Goal: Task Accomplishment & Management: Manage account settings

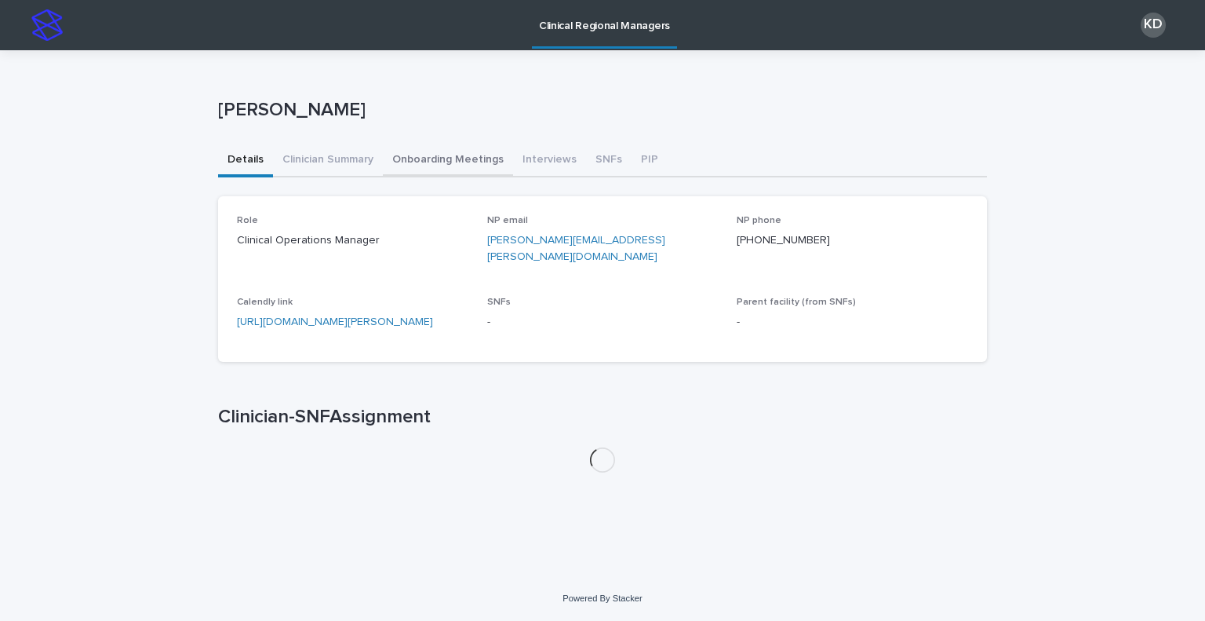
click at [425, 162] on button "Onboarding Meetings" at bounding box center [448, 160] width 130 height 33
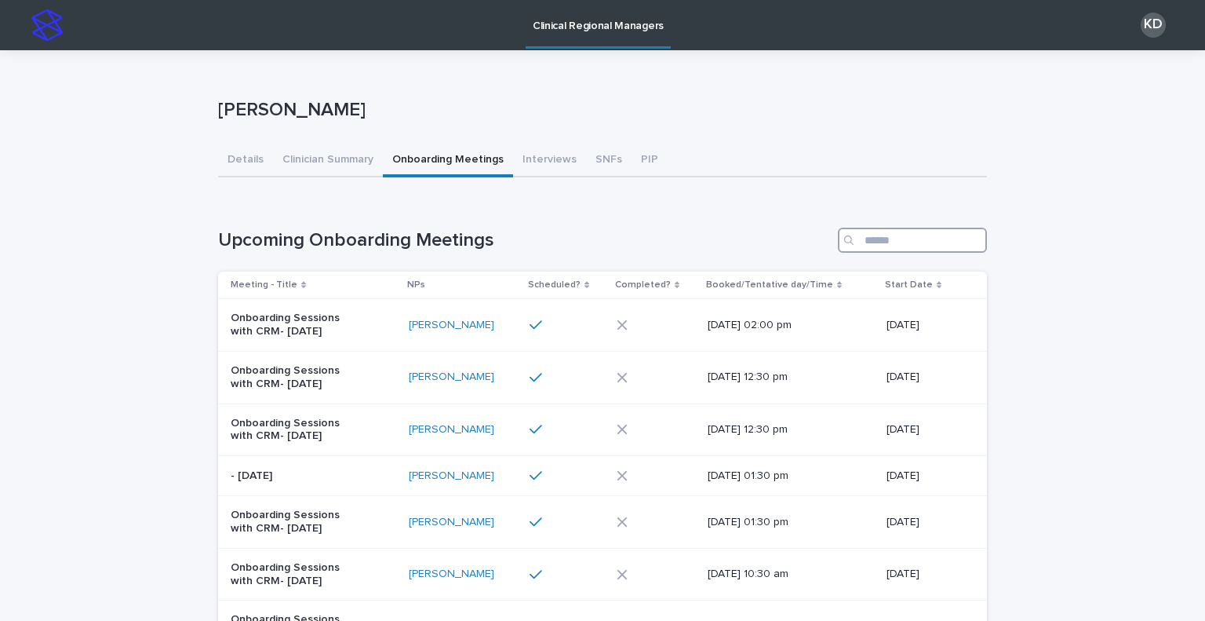
click at [901, 241] on input "Search" at bounding box center [912, 240] width 149 height 25
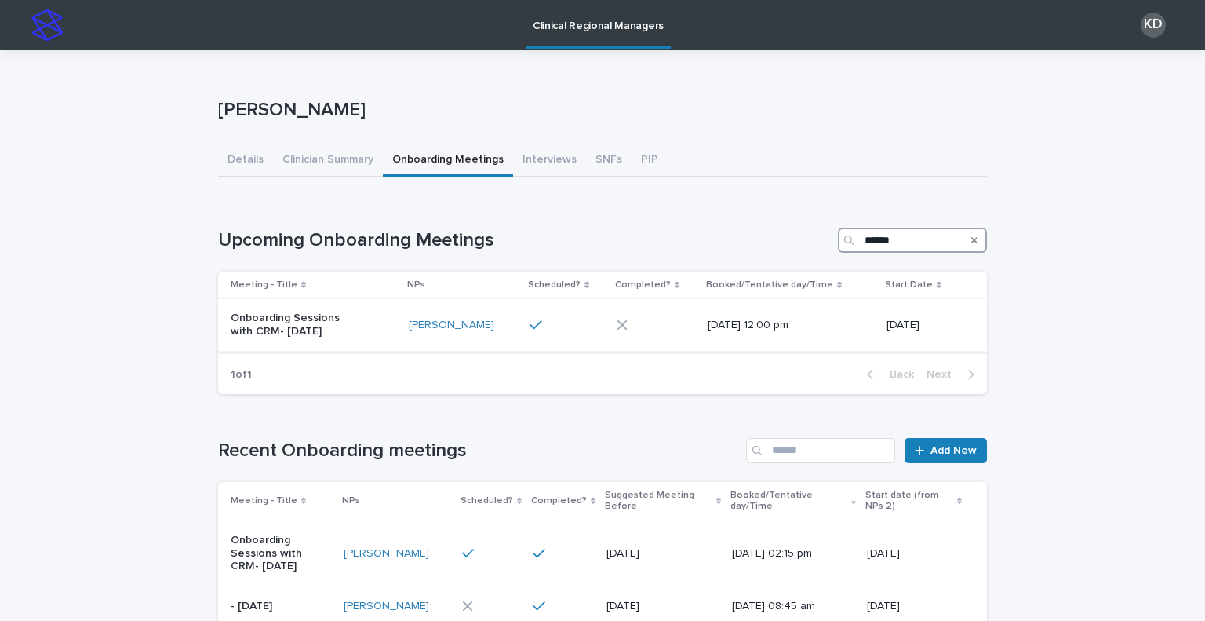
type input "******"
click at [367, 337] on div "Onboarding Sessions with CRM- [DATE]" at bounding box center [314, 324] width 166 height 39
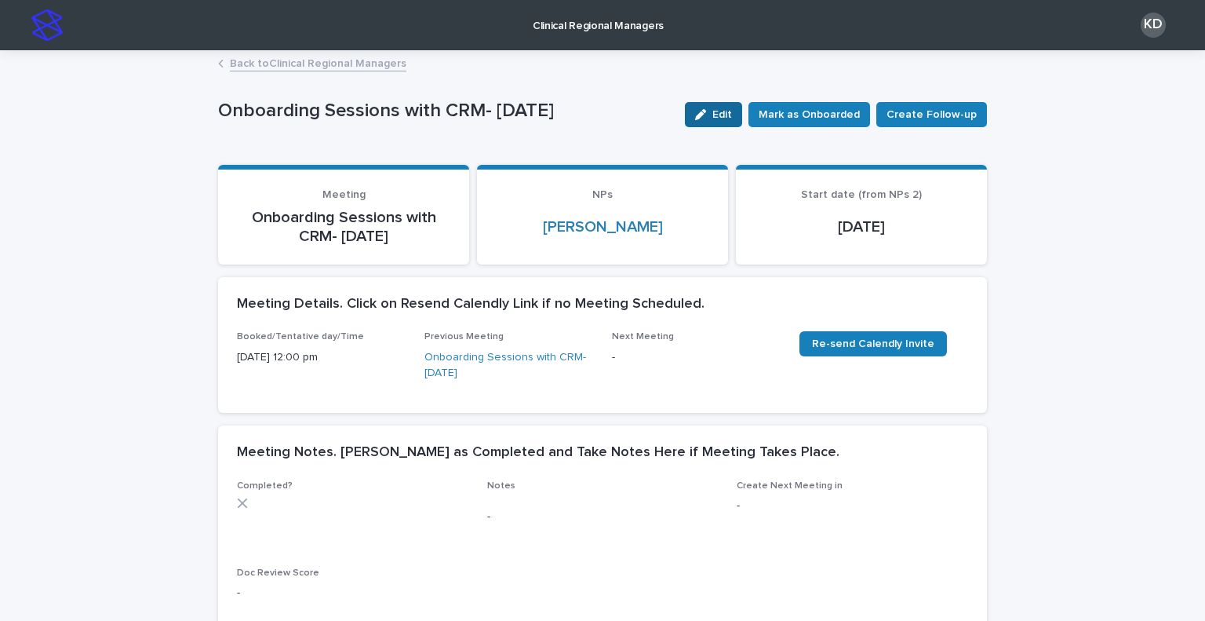
click at [705, 107] on button "Edit" at bounding box center [713, 114] width 57 height 25
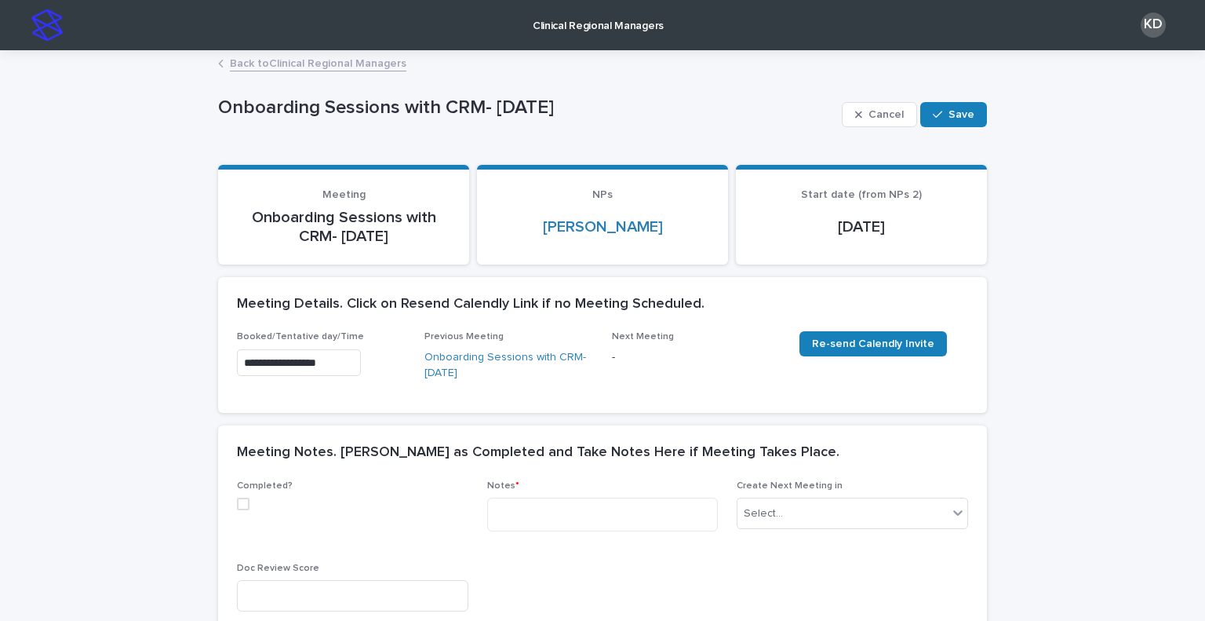
click at [239, 509] on div "Completed?" at bounding box center [352, 501] width 231 height 42
click at [239, 506] on span at bounding box center [243, 503] width 13 height 13
click at [526, 512] on textarea at bounding box center [602, 514] width 231 height 34
paste textarea "**********"
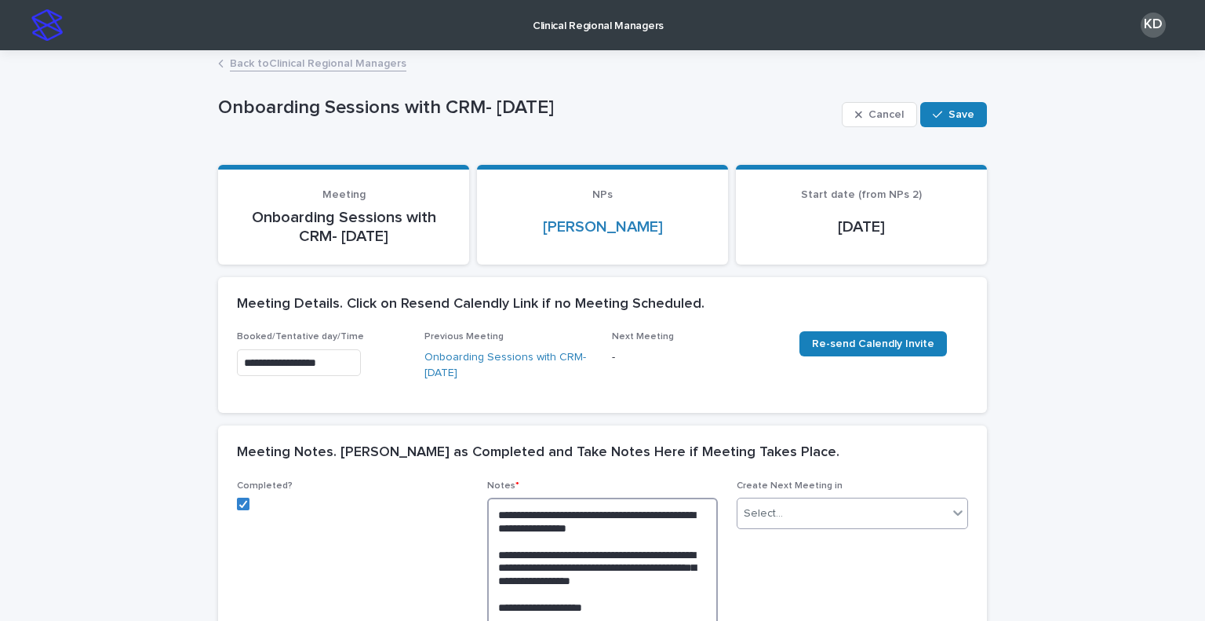
type textarea "**********"
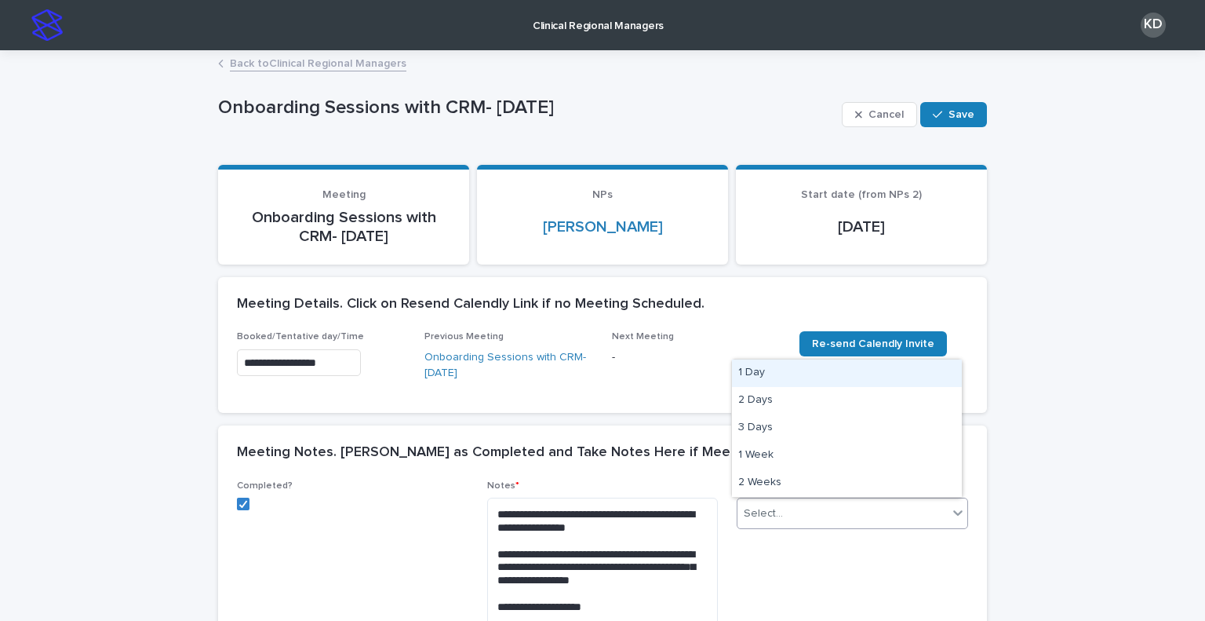
click at [839, 520] on div "Select..." at bounding box center [842, 514] width 210 height 26
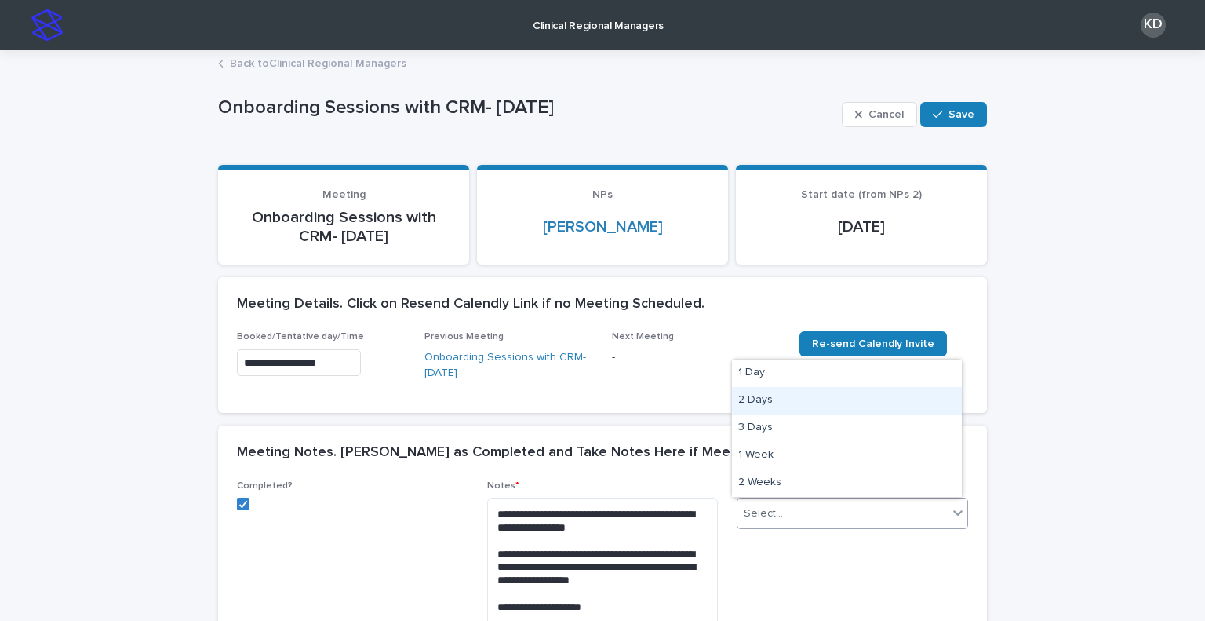
click at [781, 395] on div "2 Days" at bounding box center [847, 400] width 230 height 27
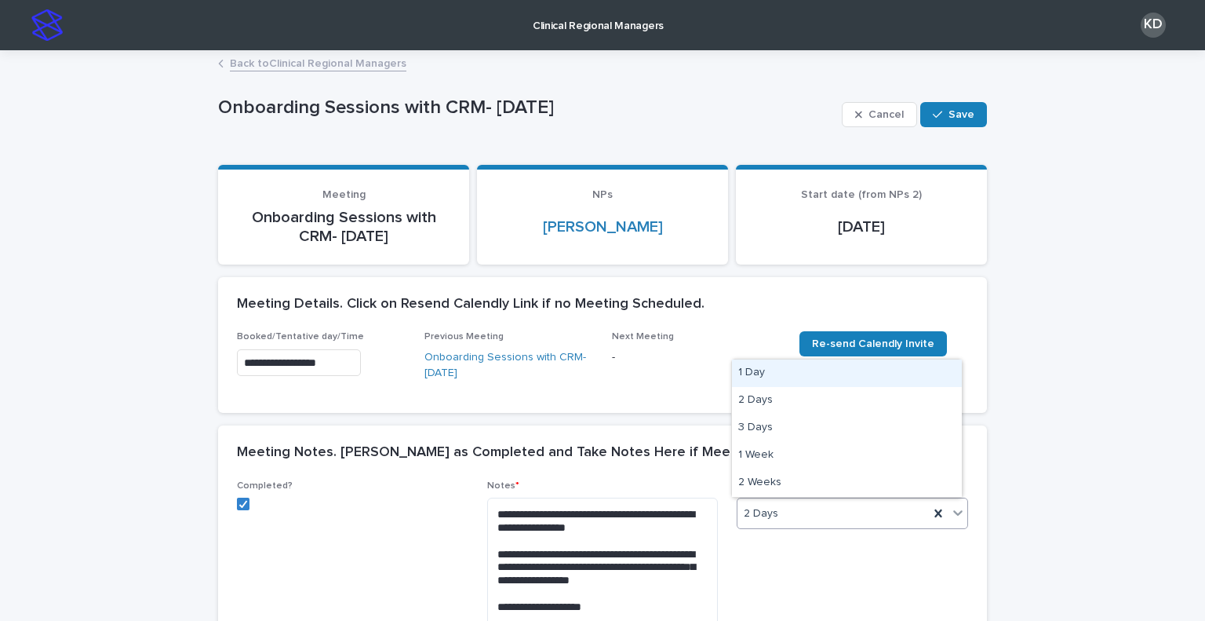
click at [803, 522] on div "2 Days" at bounding box center [832, 514] width 191 height 26
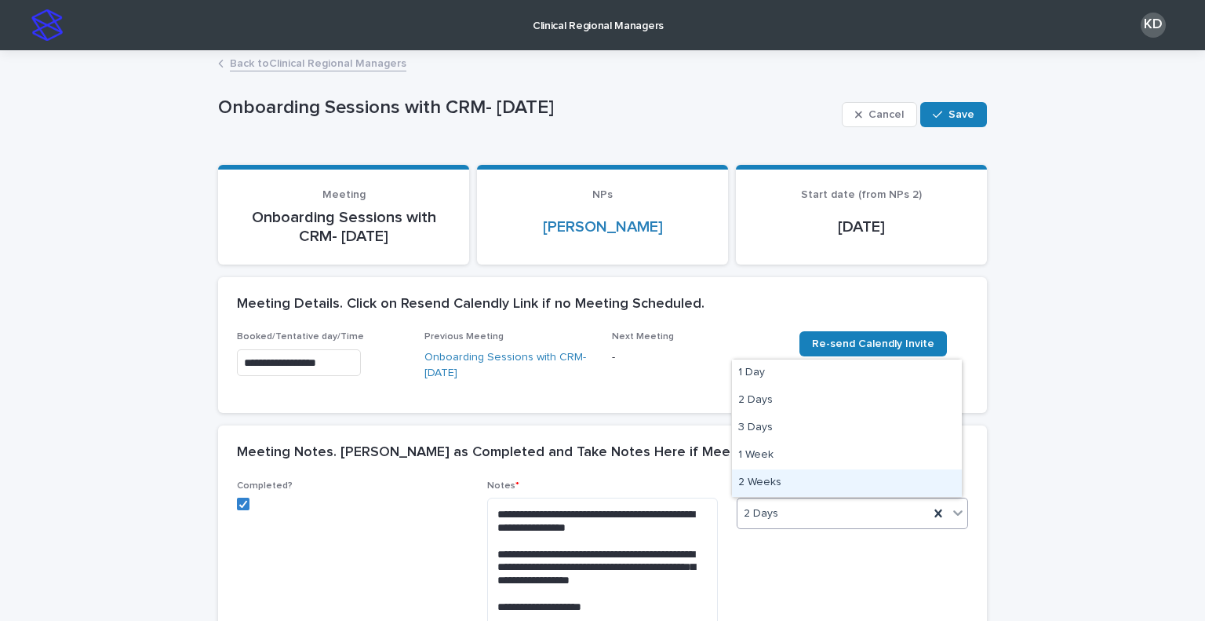
click at [788, 489] on div "2 Weeks" at bounding box center [847, 482] width 230 height 27
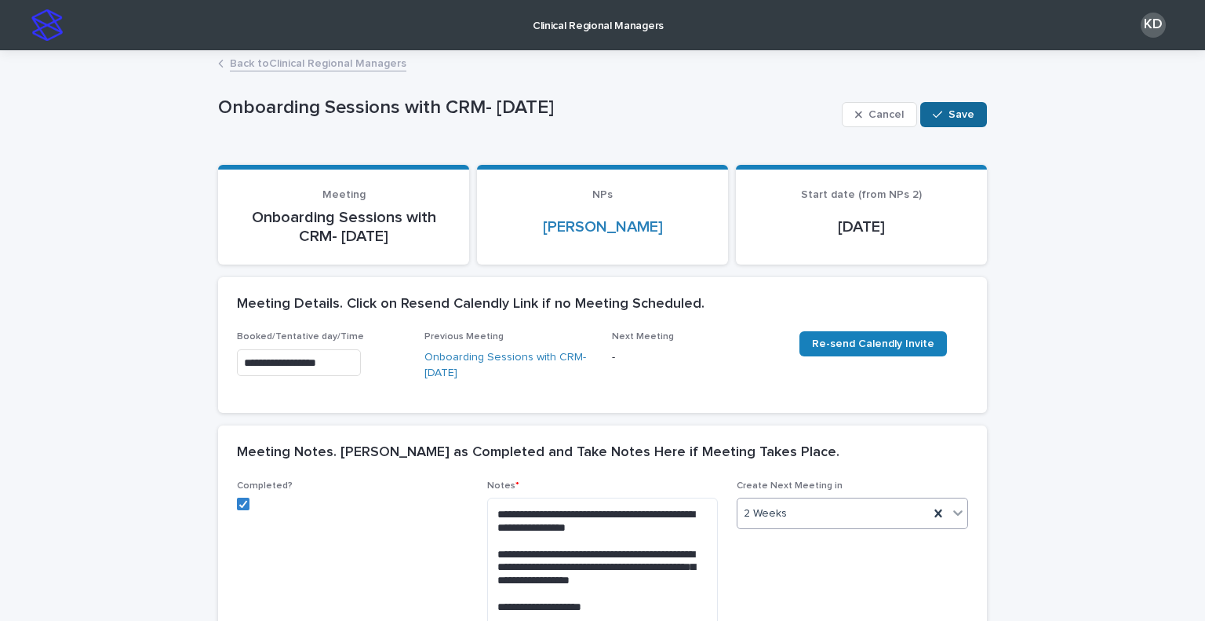
click at [950, 110] on span "Save" at bounding box center [962, 114] width 26 height 11
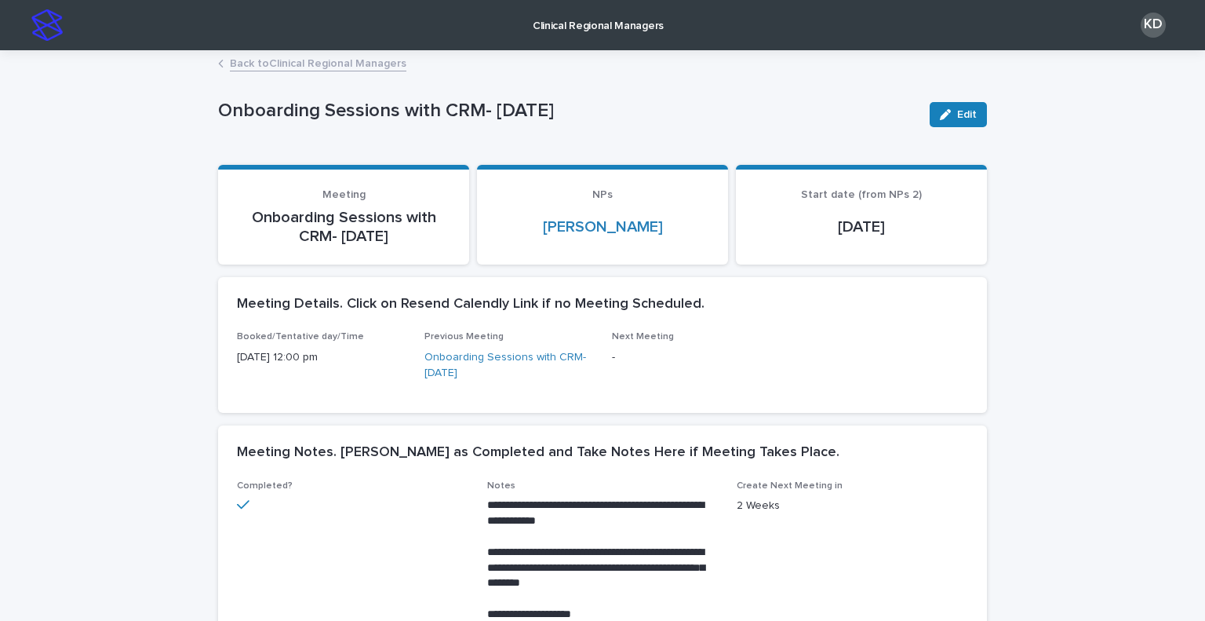
drag, startPoint x: 949, startPoint y: 109, endPoint x: 635, endPoint y: 388, distance: 419.6
click at [950, 109] on div "button" at bounding box center [948, 114] width 17 height 11
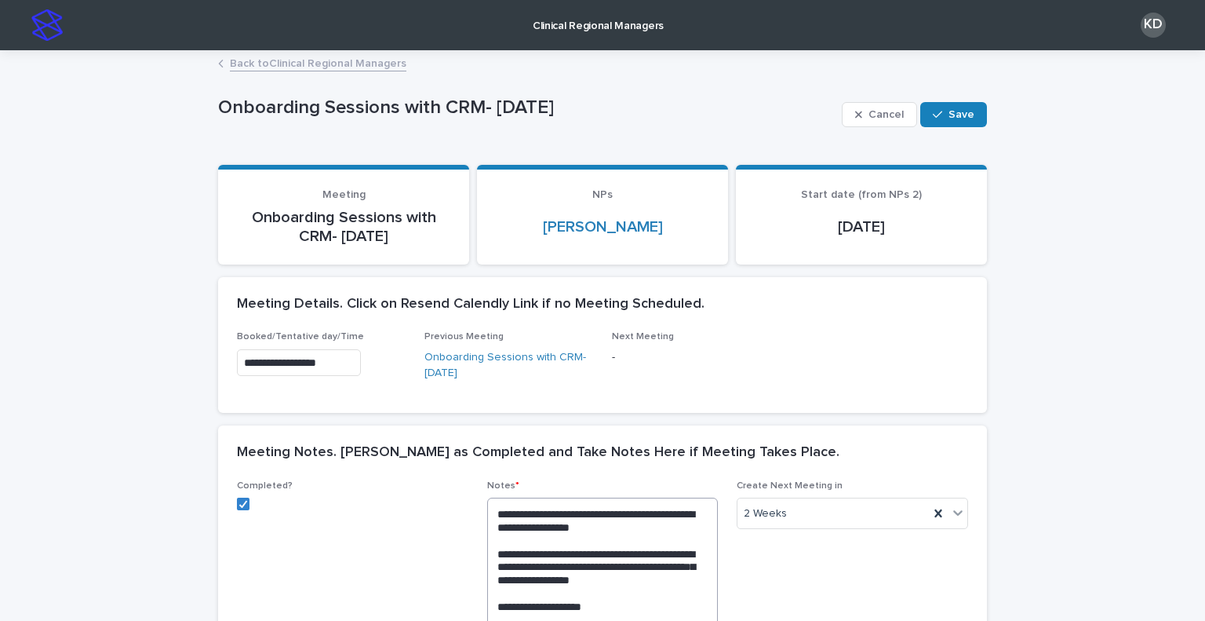
scroll to position [392, 0]
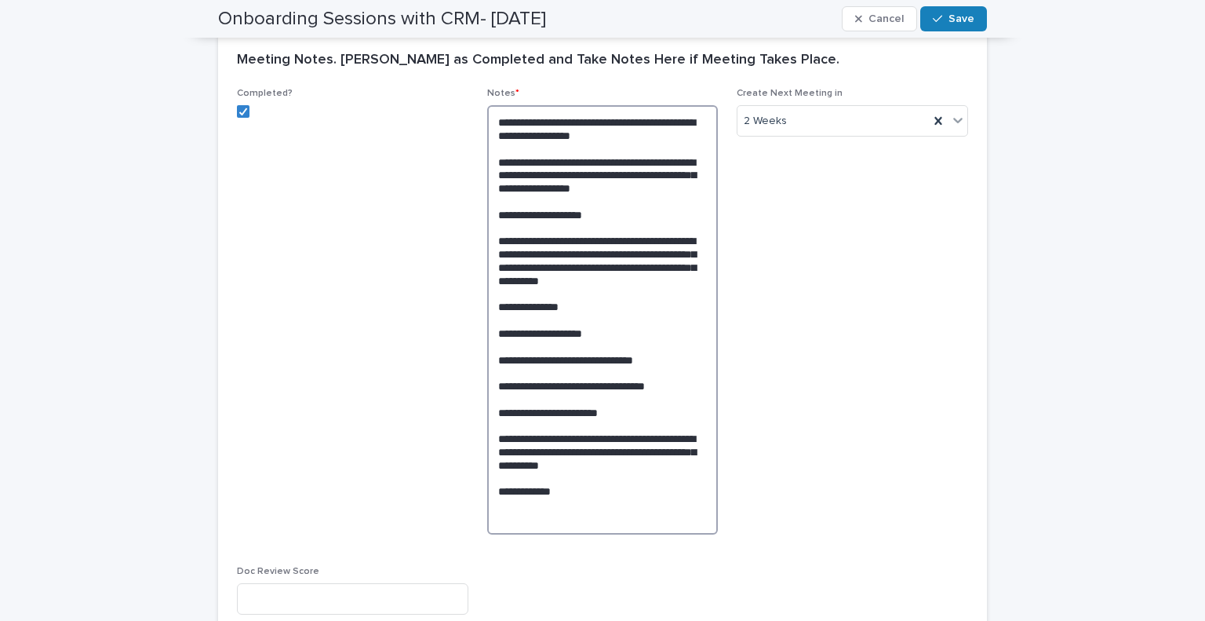
drag, startPoint x: 590, startPoint y: 517, endPoint x: 411, endPoint y: 53, distance: 497.0
click at [408, 40] on section "**********" at bounding box center [602, 339] width 769 height 613
drag, startPoint x: 752, startPoint y: 292, endPoint x: 833, endPoint y: 257, distance: 88.6
click at [757, 293] on span "Create Next Meeting [DATE]" at bounding box center [852, 317] width 231 height 459
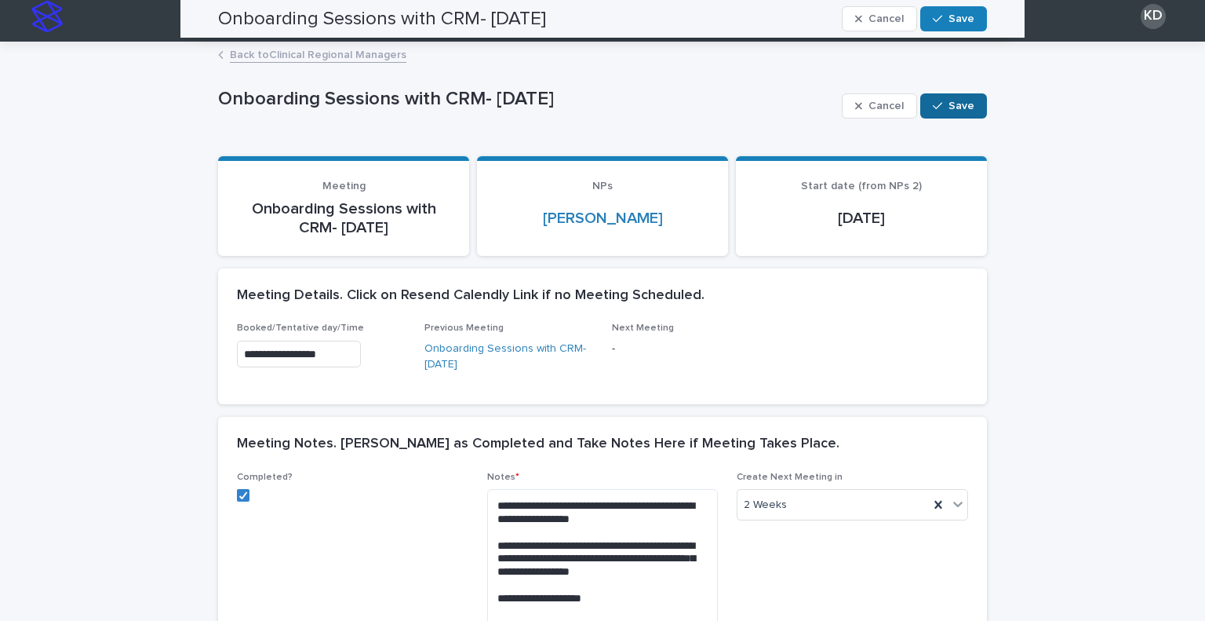
scroll to position [0, 0]
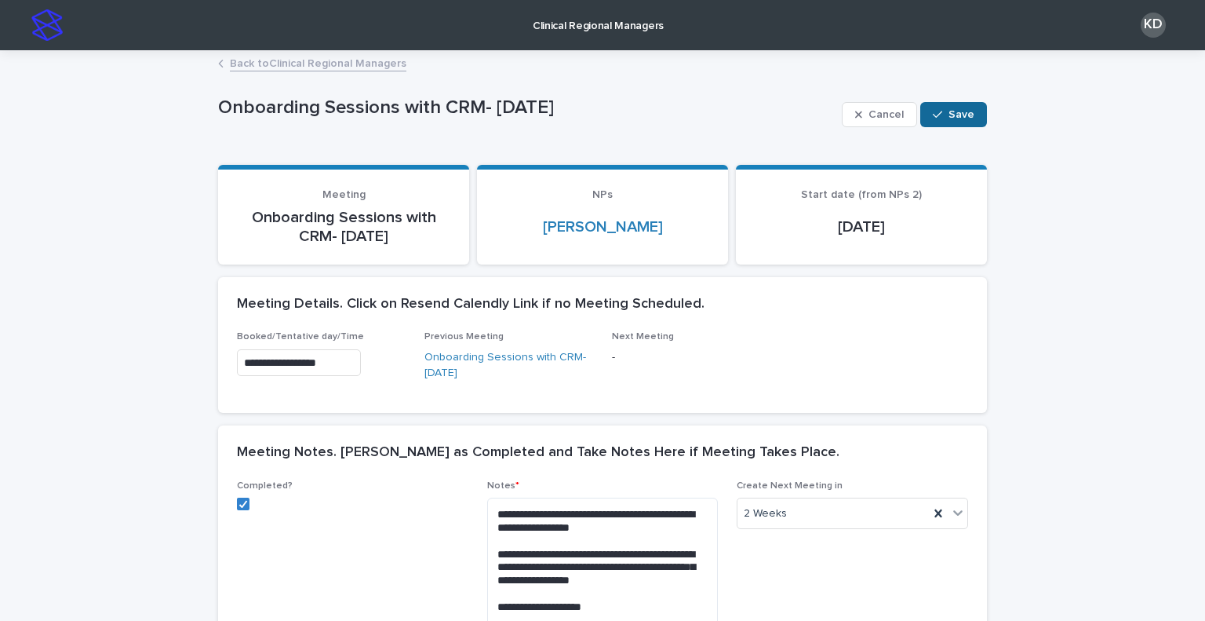
click at [954, 118] on span "Save" at bounding box center [962, 114] width 26 height 11
